Goal: Transaction & Acquisition: Purchase product/service

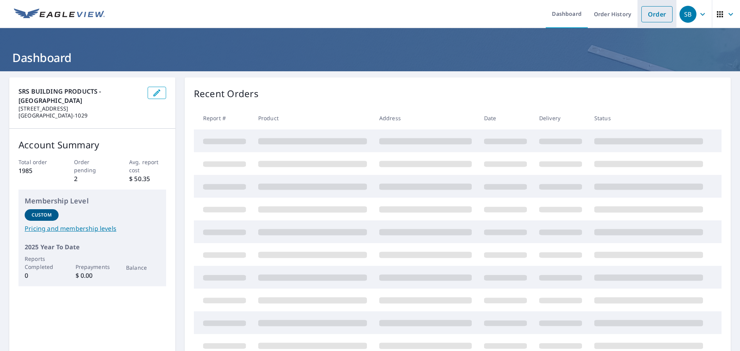
click at [654, 14] on link "Order" at bounding box center [656, 14] width 31 height 16
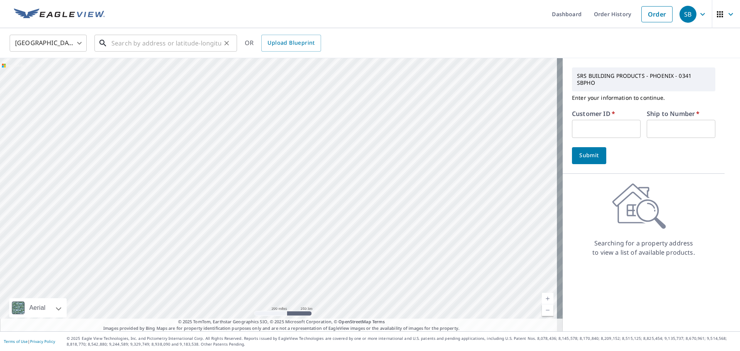
click at [139, 39] on input "text" at bounding box center [166, 43] width 110 height 22
paste input "2025-1849 [PERSON_NAME] [STREET_ADDRESS][PERSON_NAME]"
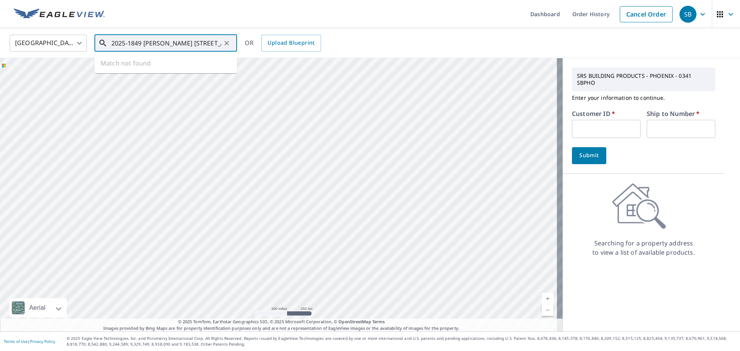
drag, startPoint x: 123, startPoint y: 43, endPoint x: 65, endPoint y: 44, distance: 58.2
click at [65, 44] on div "[GEOGRAPHIC_DATA] [GEOGRAPHIC_DATA] ​ 2025-1849 [PERSON_NAME] [STREET_ADDRESS][…" at bounding box center [367, 43] width 727 height 18
click at [131, 68] on span "[STREET_ADDRESS][PERSON_NAME]" at bounding box center [170, 65] width 121 height 9
type input "[STREET_ADDRESS][PERSON_NAME]"
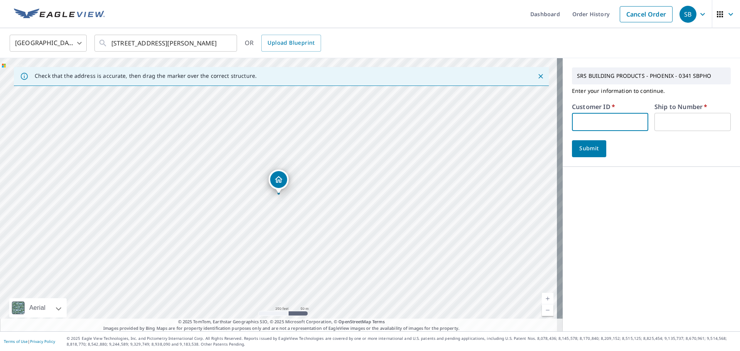
click at [589, 126] on input "text" at bounding box center [610, 122] width 76 height 18
type input "MUT341"
click at [686, 117] on input "text" at bounding box center [692, 122] width 76 height 18
type input "1"
click at [585, 146] on span "Submit" at bounding box center [589, 149] width 22 height 10
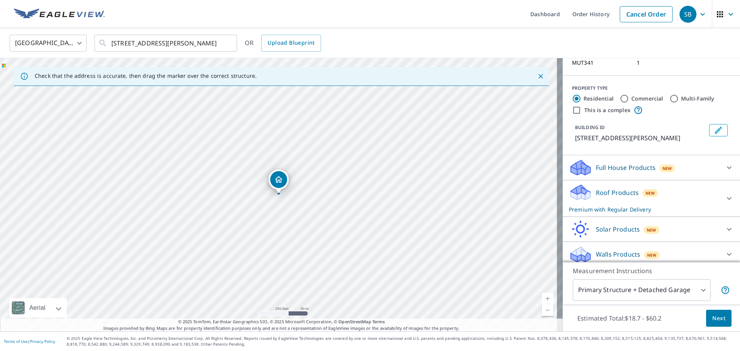
scroll to position [67, 0]
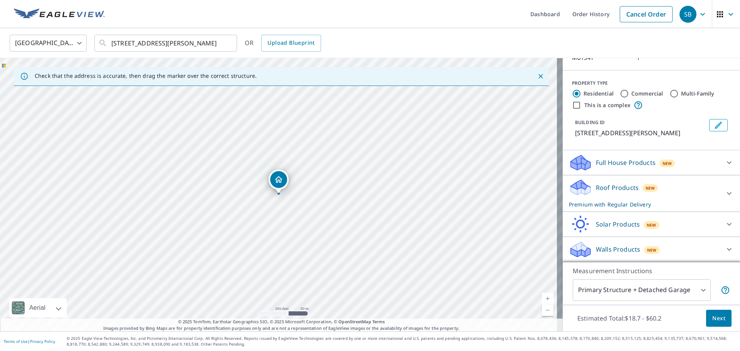
click at [712, 314] on span "Next" at bounding box center [718, 319] width 13 height 10
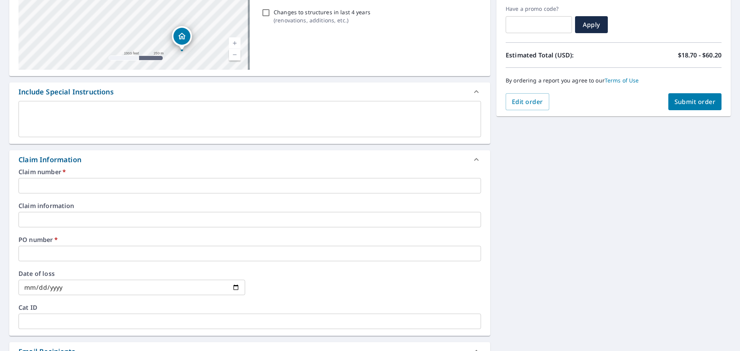
scroll to position [154, 0]
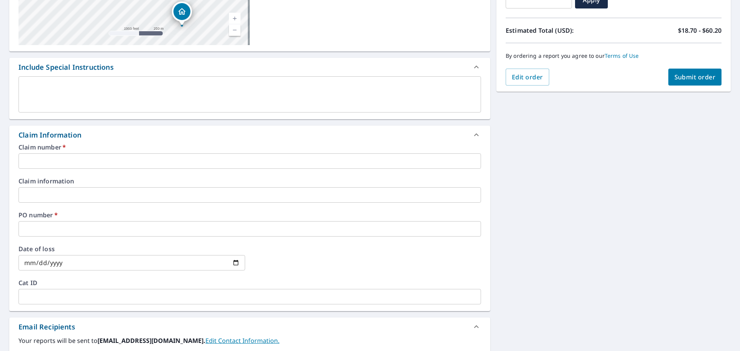
click at [40, 169] on div "Claim number   * ​ Claim information ​ PO number   * ​ Date of loss ​ Cat ID ​" at bounding box center [249, 227] width 481 height 167
click at [43, 158] on input "text" at bounding box center [249, 160] width 462 height 15
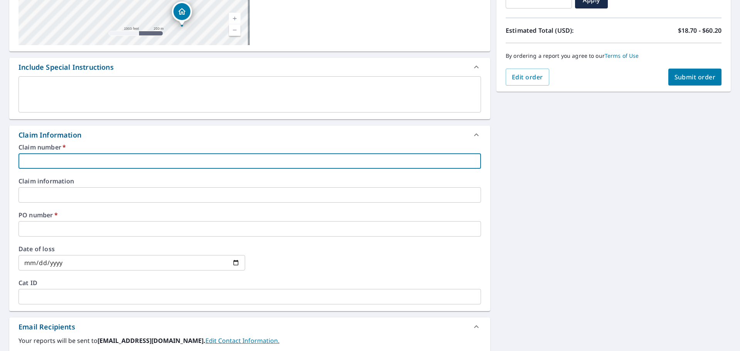
paste input "2025-1849 [PERSON_NAME] [STREET_ADDRESS][PERSON_NAME]"
type input "2025-1849 [PERSON_NAME] [STREET_ADDRESS][PERSON_NAME]"
checkbox input "true"
type input "2025-1849 [PERSON_NAME] [STREET_ADDRESS][PERSON_NAME]"
click at [36, 190] on input "text" at bounding box center [249, 194] width 462 height 15
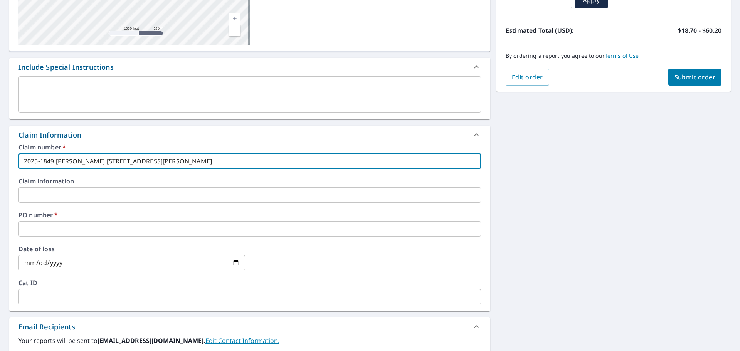
paste input "2025-1849 [PERSON_NAME] [STREET_ADDRESS][PERSON_NAME]"
type input "2025-1849 [PERSON_NAME] [STREET_ADDRESS][PERSON_NAME]"
checkbox input "true"
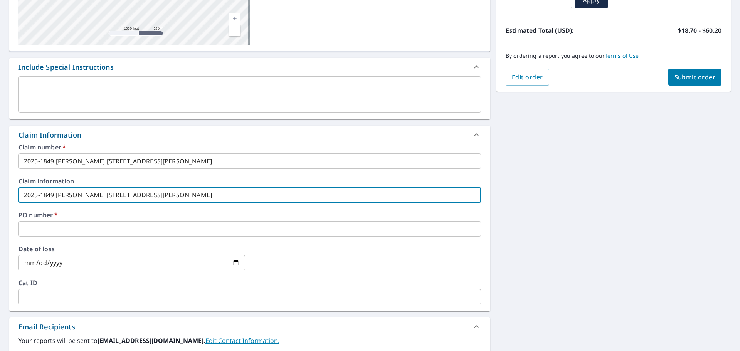
type input "2025-1849 [PERSON_NAME] [STREET_ADDRESS][PERSON_NAME]"
drag, startPoint x: 35, startPoint y: 229, endPoint x: 38, endPoint y: 231, distance: 4.0
click at [35, 229] on input "text" at bounding box center [249, 228] width 462 height 15
paste input "2025-1849 [PERSON_NAME] [STREET_ADDRESS][PERSON_NAME]"
type input "2025-1849 [PERSON_NAME] [STREET_ADDRESS][PERSON_NAME]"
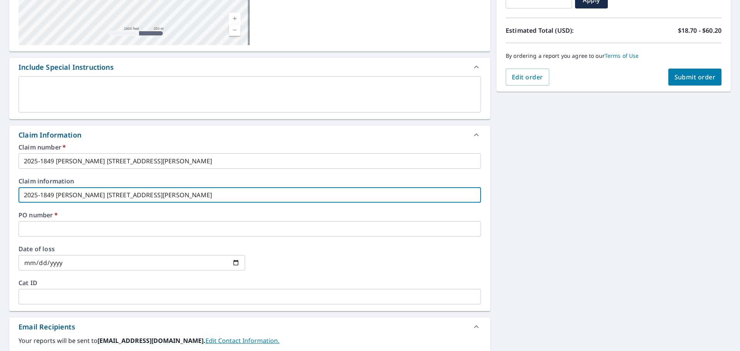
checkbox input "true"
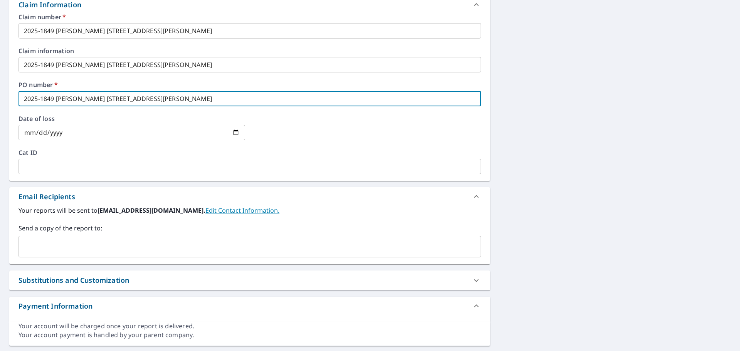
scroll to position [305, 0]
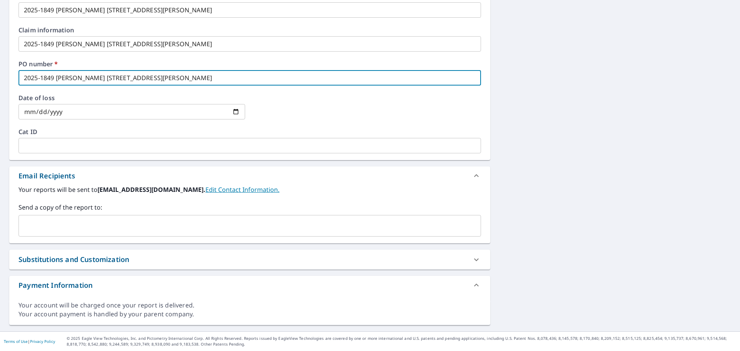
type input "2025-1849 [PERSON_NAME] [STREET_ADDRESS][PERSON_NAME]"
click at [29, 225] on input "text" at bounding box center [244, 225] width 444 height 15
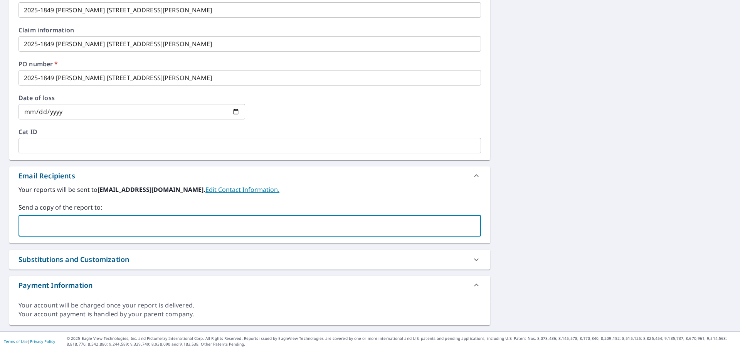
type input "[PERSON_NAME][EMAIL_ADDRESS][PERSON_NAME][DOMAIN_NAME]"
checkbox input "true"
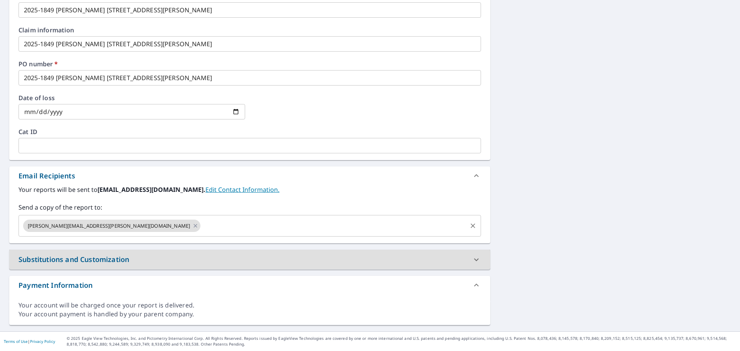
click at [202, 225] on input "text" at bounding box center [334, 225] width 264 height 15
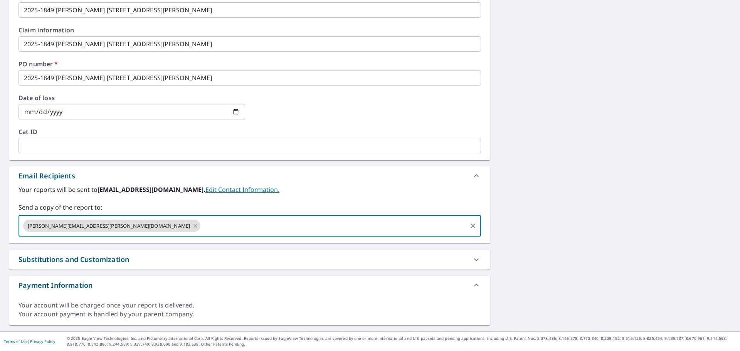
type input "[PERSON_NAME][EMAIL_ADDRESS][DOMAIN_NAME]"
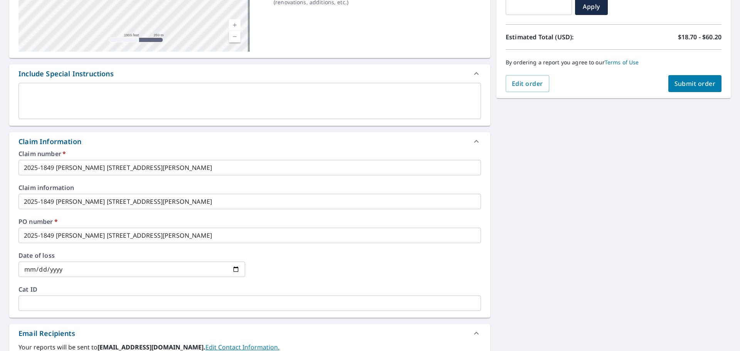
scroll to position [0, 0]
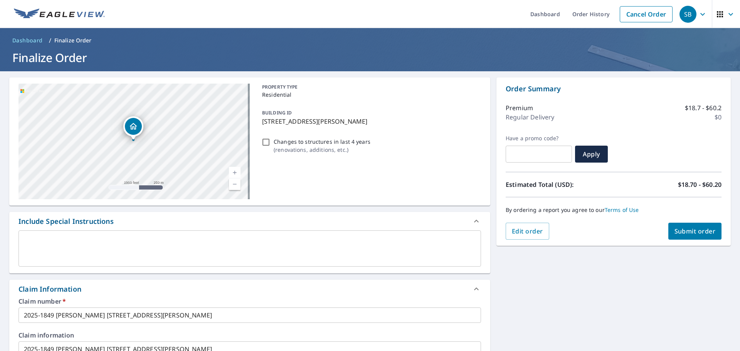
click at [699, 232] on span "Submit order" at bounding box center [694, 231] width 41 height 8
checkbox input "true"
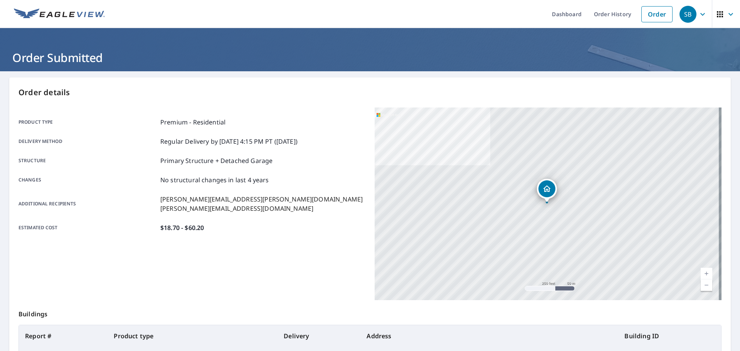
click at [698, 12] on icon "button" at bounding box center [702, 14] width 9 height 9
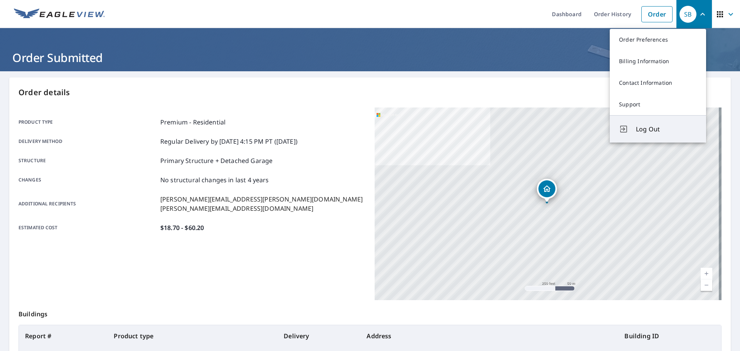
click at [651, 128] on span "Log Out" at bounding box center [666, 128] width 61 height 9
